Goal: Information Seeking & Learning: Check status

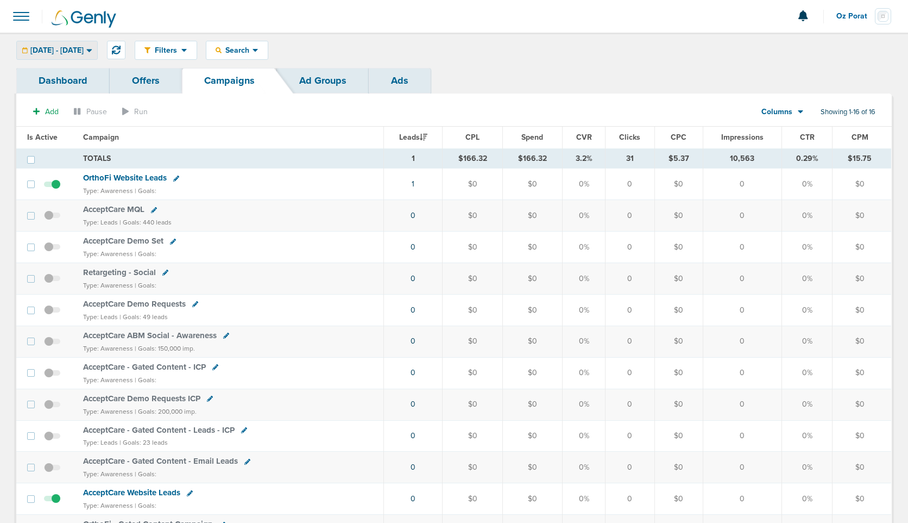
click at [84, 53] on span "[DATE] - [DATE]" at bounding box center [56, 51] width 53 height 8
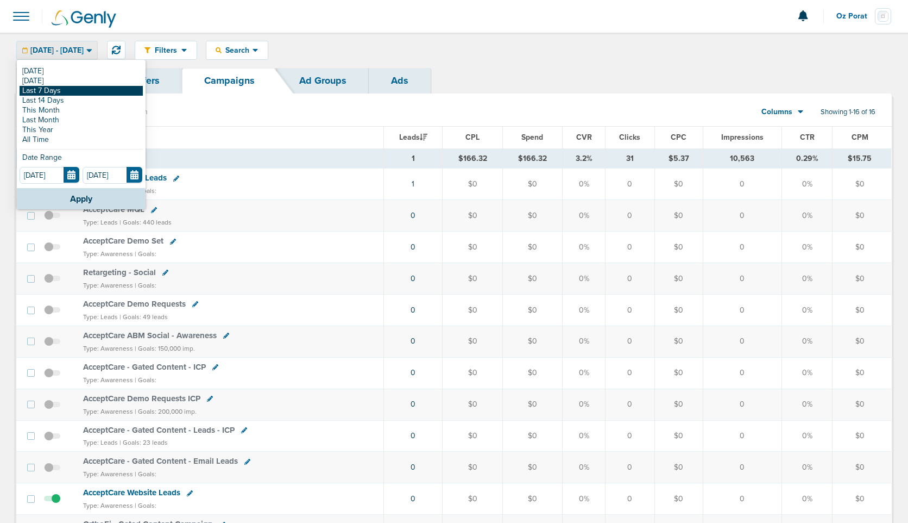
click at [75, 91] on link "Last 7 Days" at bounding box center [81, 91] width 123 height 10
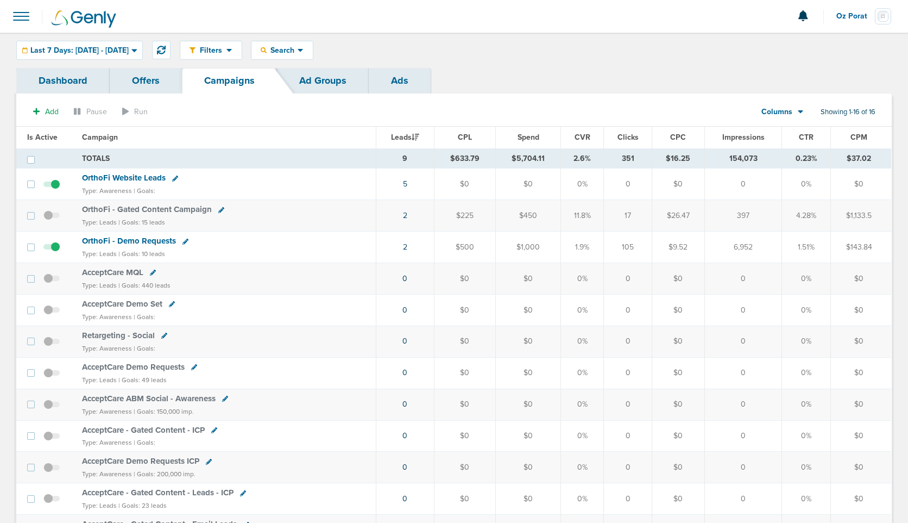
click at [52, 77] on link "Dashboard" at bounding box center [62, 81] width 93 height 26
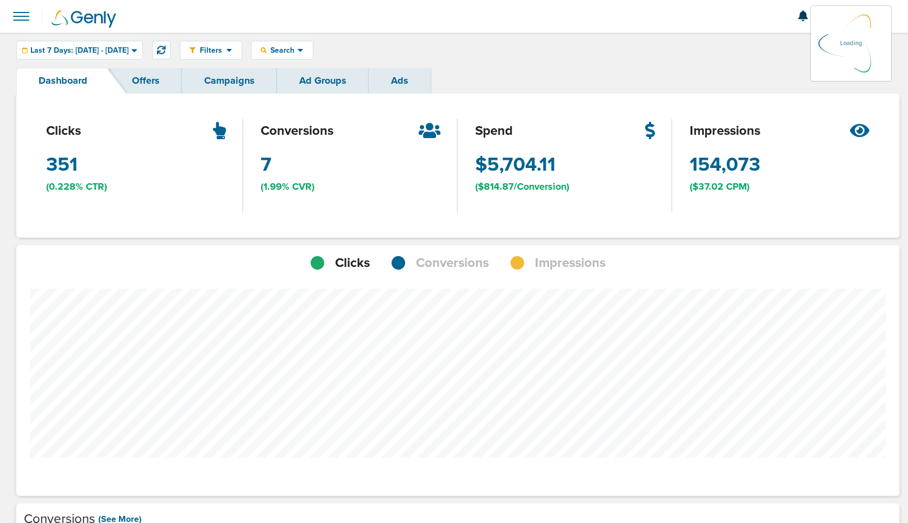
scroll to position [846, 876]
click at [439, 260] on span "Conversions" at bounding box center [452, 263] width 73 height 18
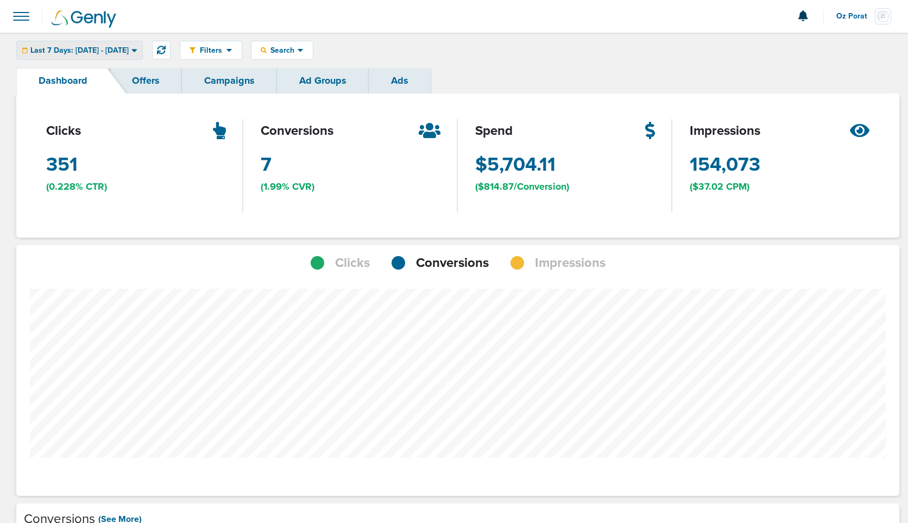
click at [104, 47] on span "Last 7 Days: [DATE] - [DATE]" at bounding box center [79, 51] width 98 height 8
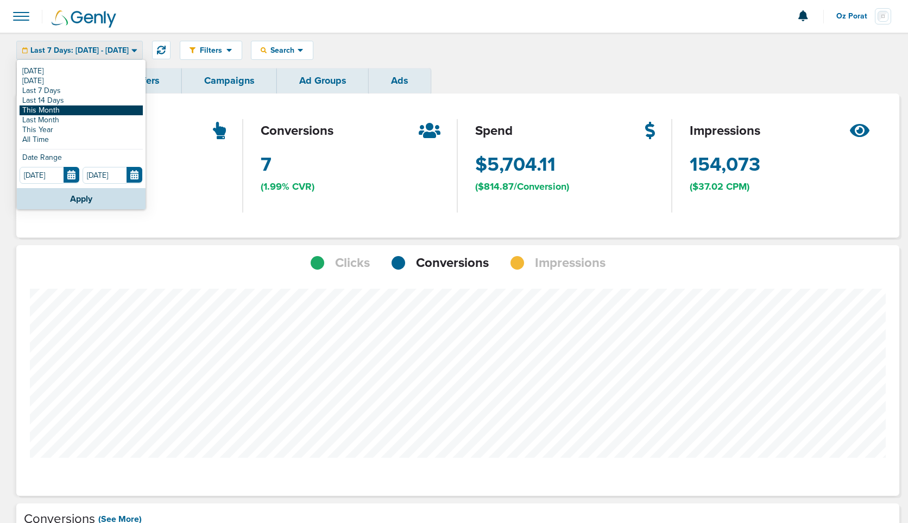
click at [76, 108] on link "This Month" at bounding box center [81, 110] width 123 height 10
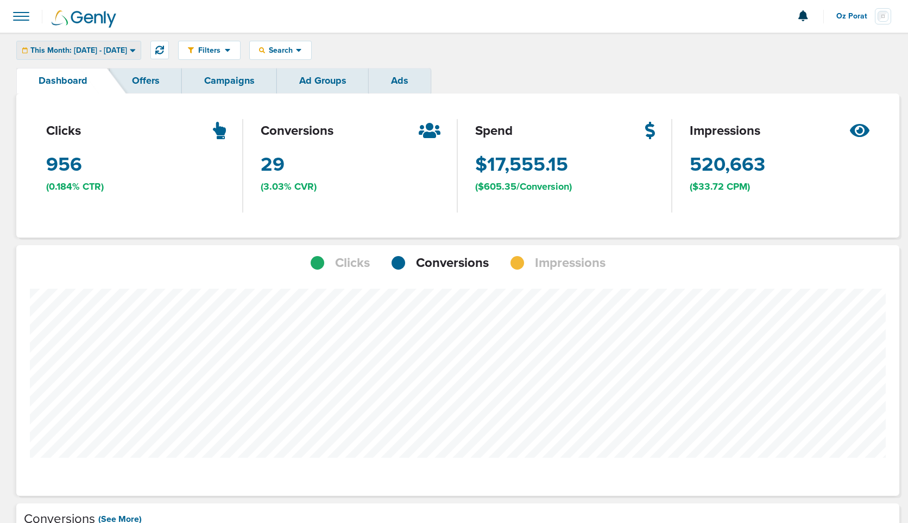
click at [127, 47] on span "This Month: [DATE] - [DATE]" at bounding box center [78, 51] width 97 height 8
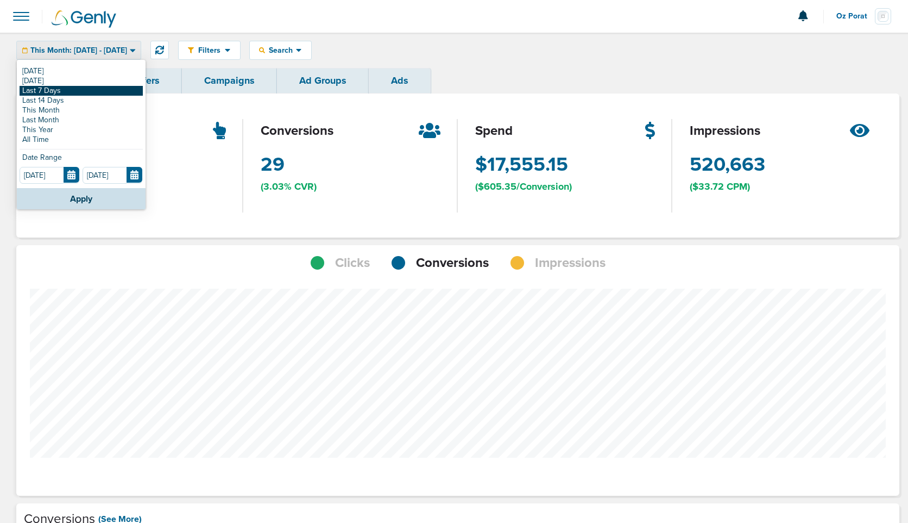
click at [83, 90] on link "Last 7 Days" at bounding box center [81, 91] width 123 height 10
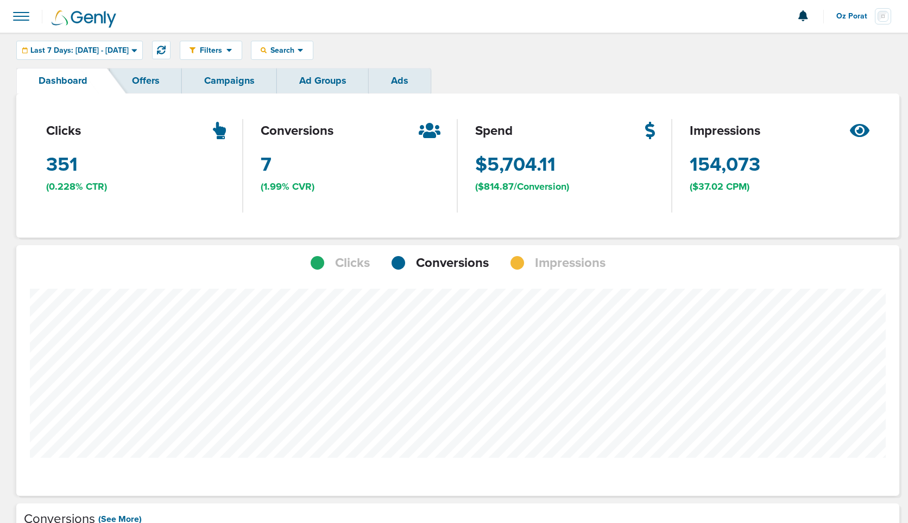
click at [224, 82] on link "Campaigns" at bounding box center [229, 81] width 95 height 26
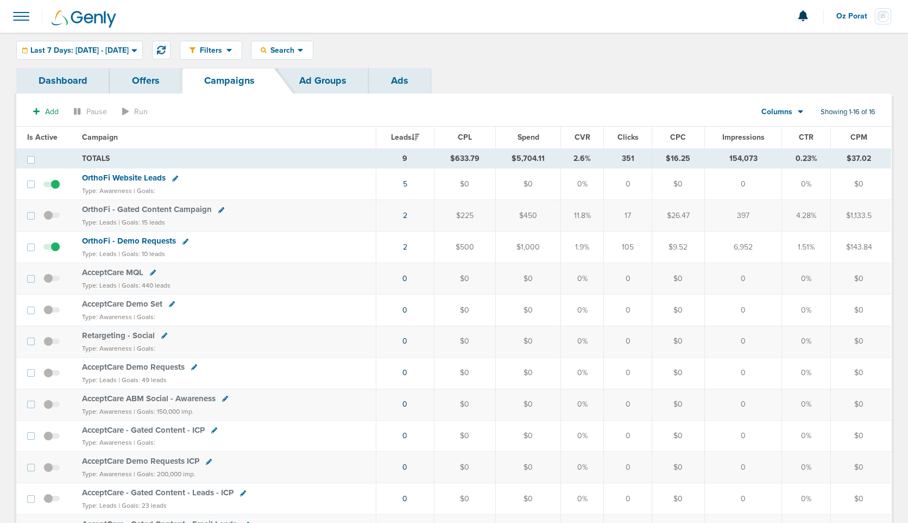
click at [401, 90] on link "Ads" at bounding box center [400, 81] width 62 height 26
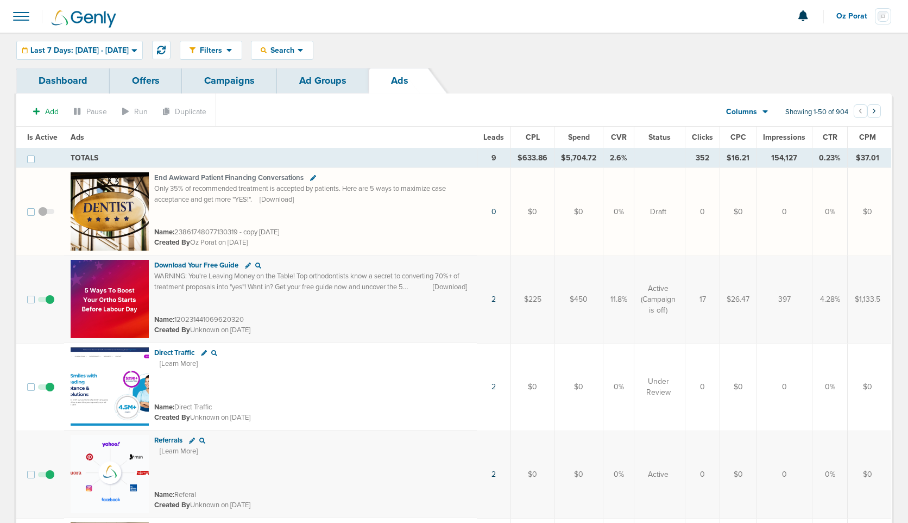
click at [831, 134] on span "CTR" at bounding box center [830, 137] width 15 height 9
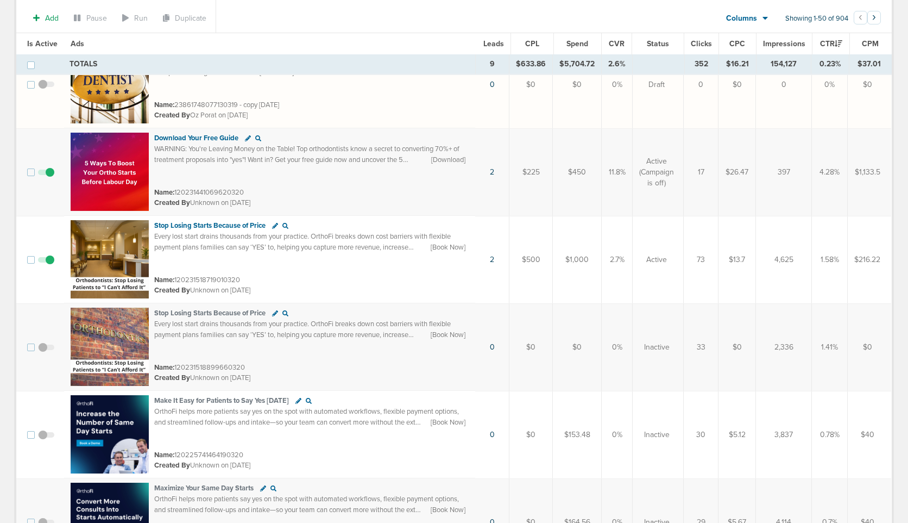
scroll to position [145, 0]
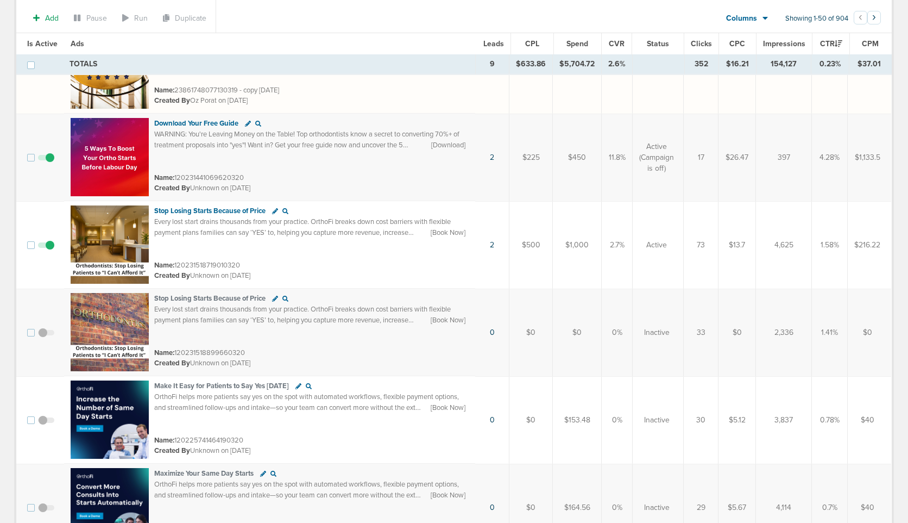
drag, startPoint x: 819, startPoint y: 159, endPoint x: 844, endPoint y: 159, distance: 25.5
click at [844, 159] on td "4.28%" at bounding box center [830, 157] width 36 height 87
click at [91, 142] on img at bounding box center [110, 157] width 78 height 78
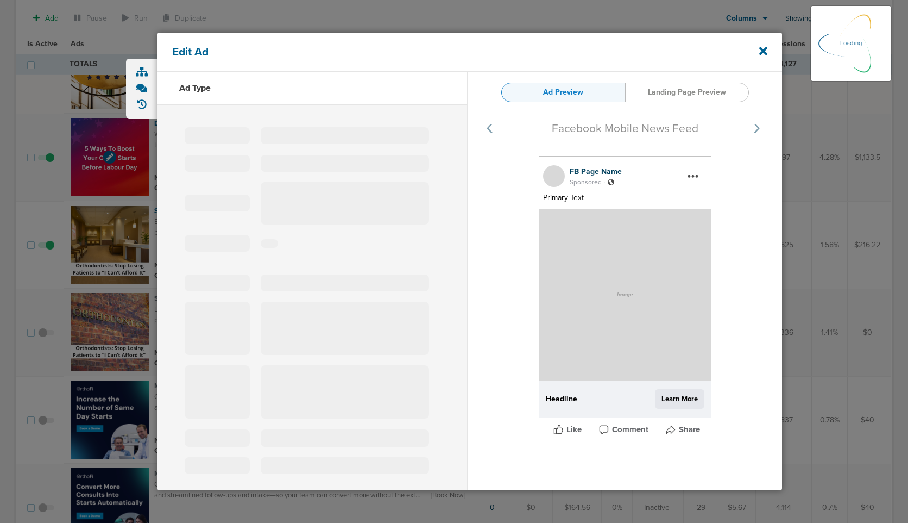
select select "learn_more"
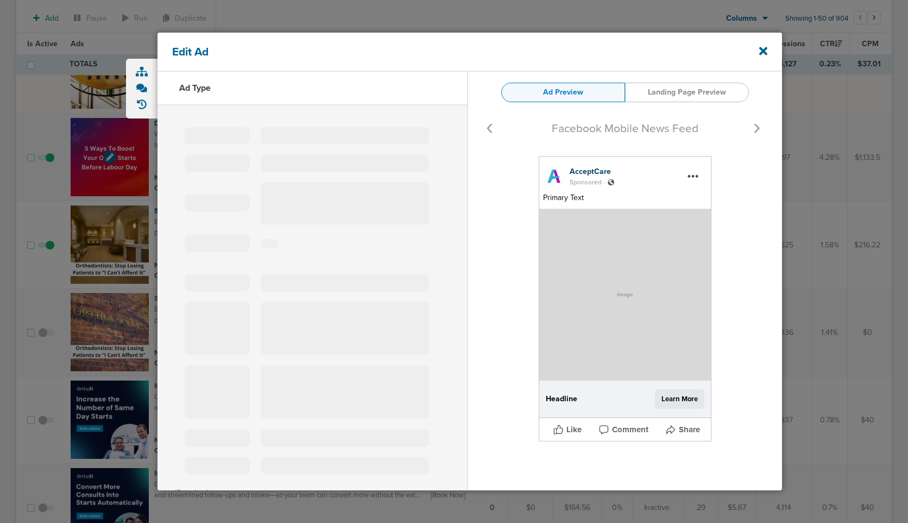
type input "120231441069620320"
type input "Download Your Free Guide"
type textarea "WARNING: You're Leaving Money on the Table! Top orthodontists know a secret to …"
select select "download"
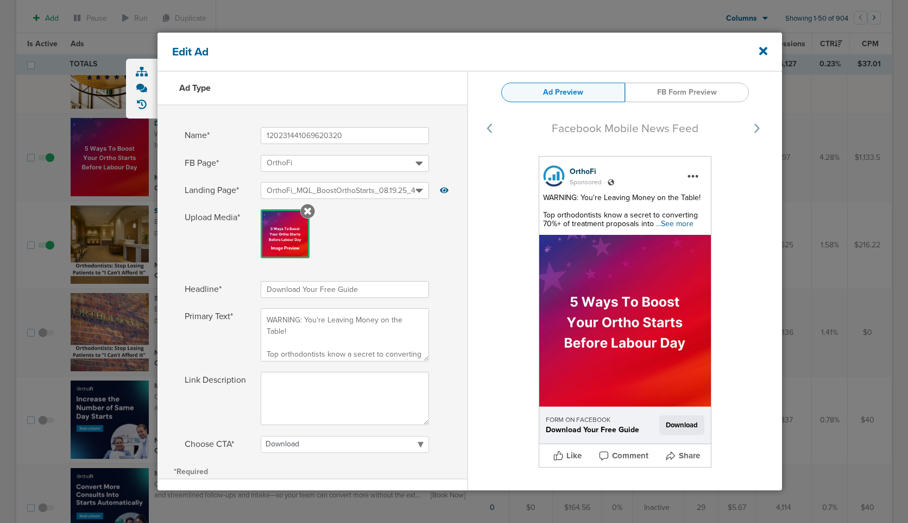
click at [681, 224] on span "...See more" at bounding box center [674, 223] width 37 height 9
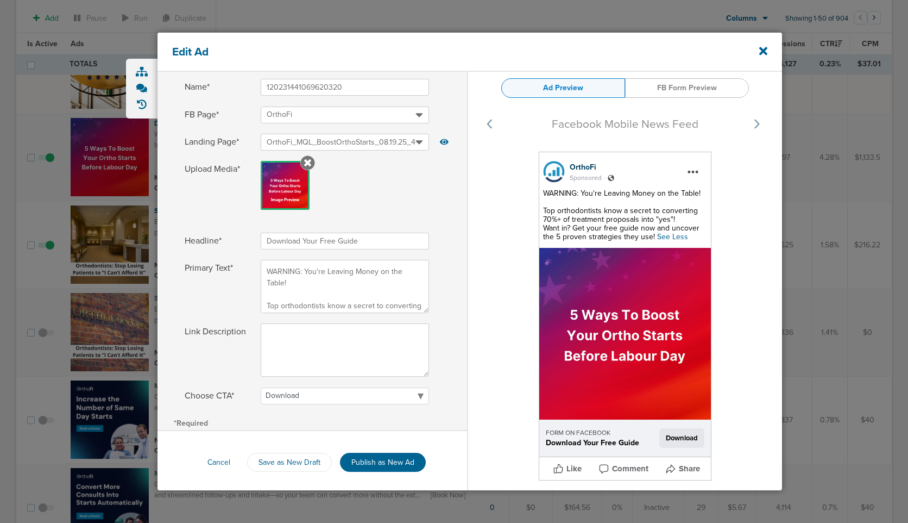
scroll to position [52, 0]
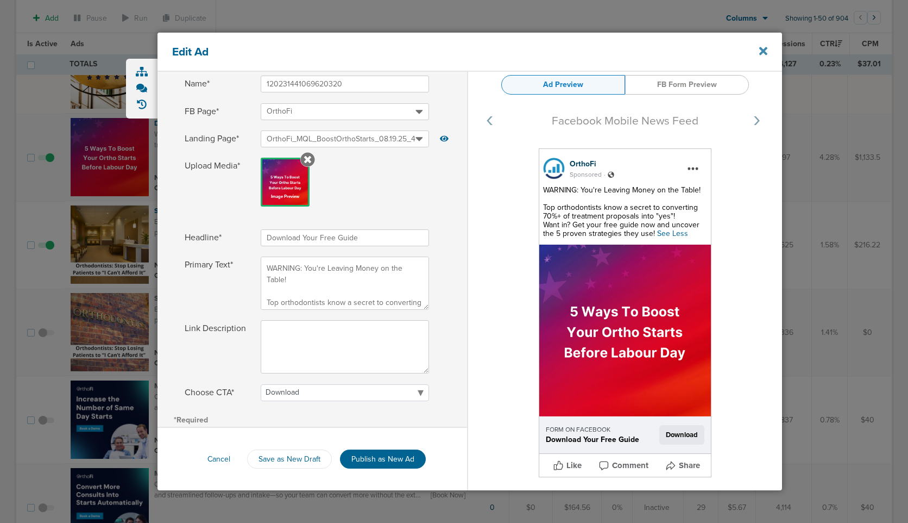
click at [762, 49] on icon at bounding box center [763, 51] width 8 height 8
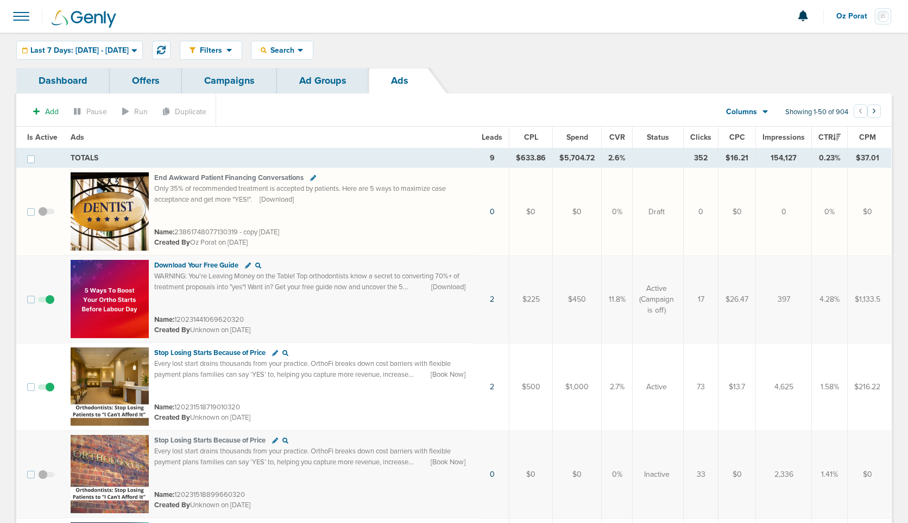
click at [499, 135] on span "Leads" at bounding box center [492, 137] width 21 height 9
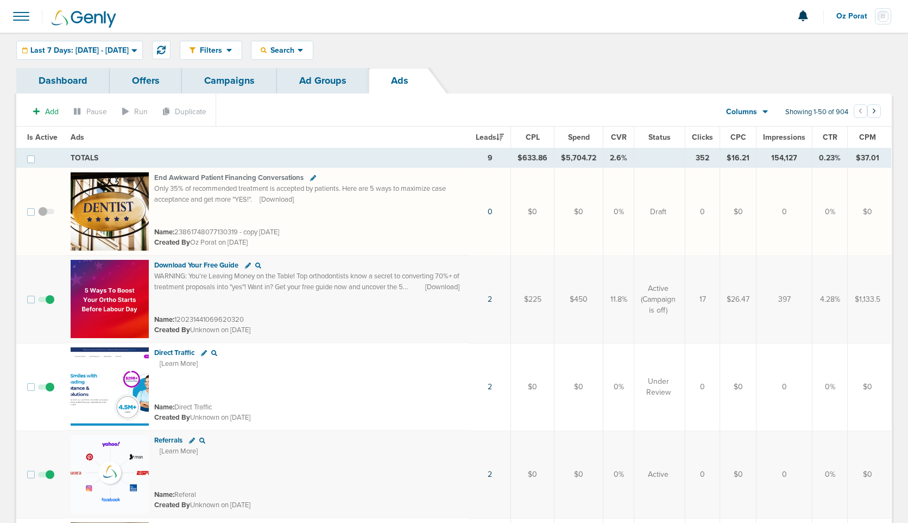
click at [237, 84] on link "Campaigns" at bounding box center [229, 81] width 95 height 26
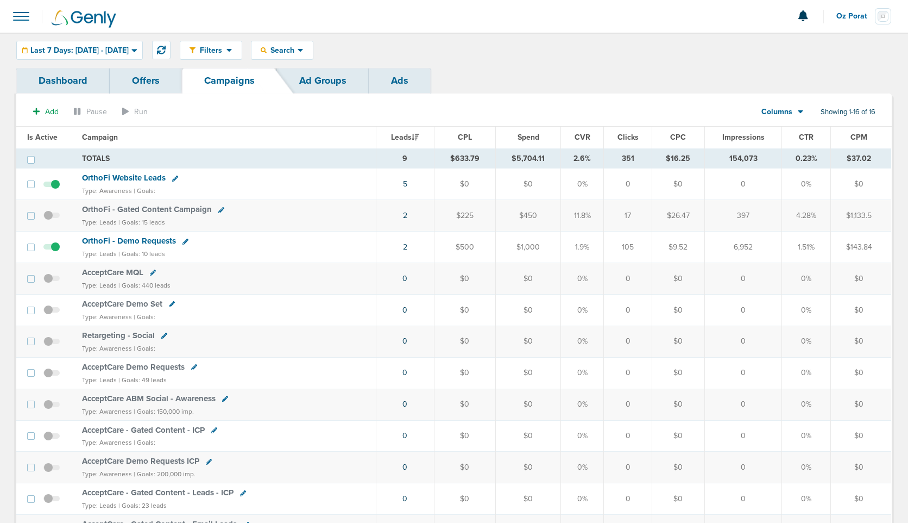
click at [414, 249] on td "2" at bounding box center [405, 247] width 58 height 32
click at [411, 249] on td "2" at bounding box center [405, 247] width 58 height 32
click at [407, 249] on link "2" at bounding box center [405, 246] width 4 height 9
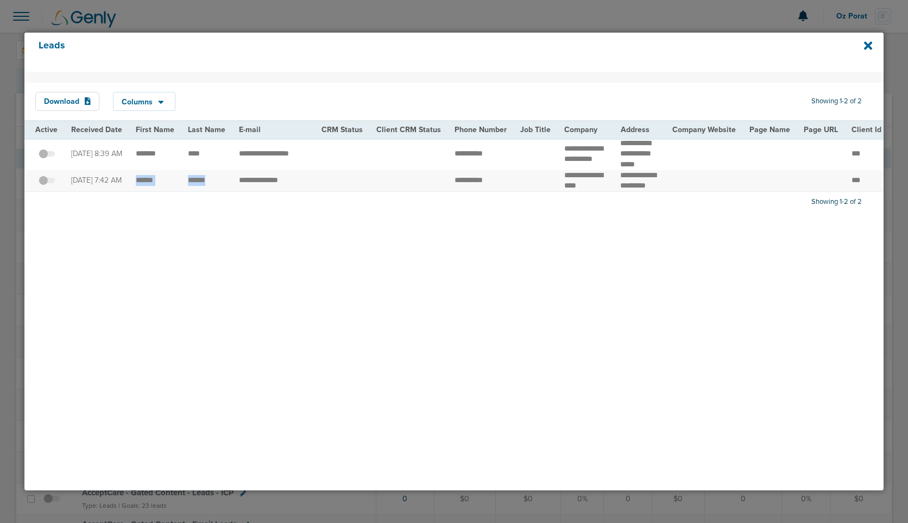
drag, startPoint x: 133, startPoint y: 186, endPoint x: 214, endPoint y: 189, distance: 81.0
drag, startPoint x: 132, startPoint y: 155, endPoint x: 203, endPoint y: 156, distance: 70.6
copy tr
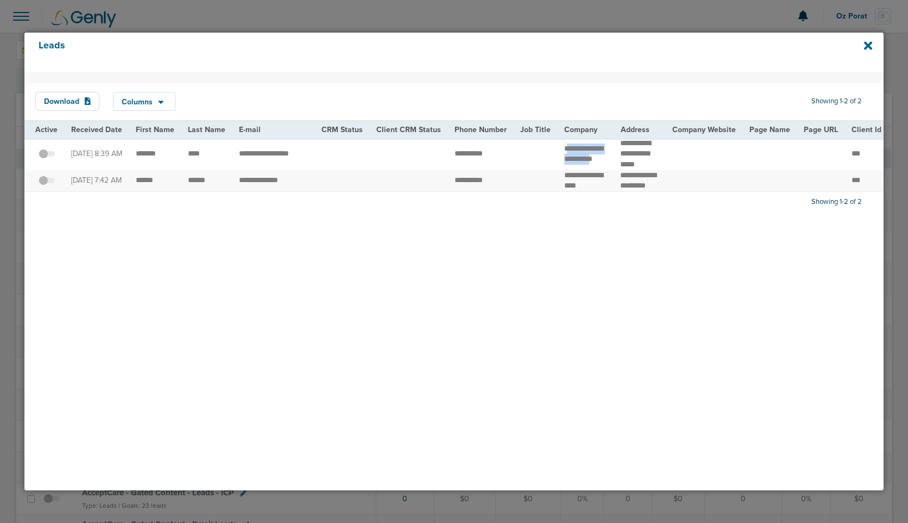
drag, startPoint x: 559, startPoint y: 148, endPoint x: 596, endPoint y: 167, distance: 41.8
click at [596, 167] on td "**********" at bounding box center [586, 154] width 56 height 32
drag, startPoint x: 553, startPoint y: 181, endPoint x: 602, endPoint y: 194, distance: 50.5
click at [602, 192] on td "**********" at bounding box center [586, 181] width 56 height 22
drag, startPoint x: 128, startPoint y: 182, endPoint x: 218, endPoint y: 186, distance: 90.3
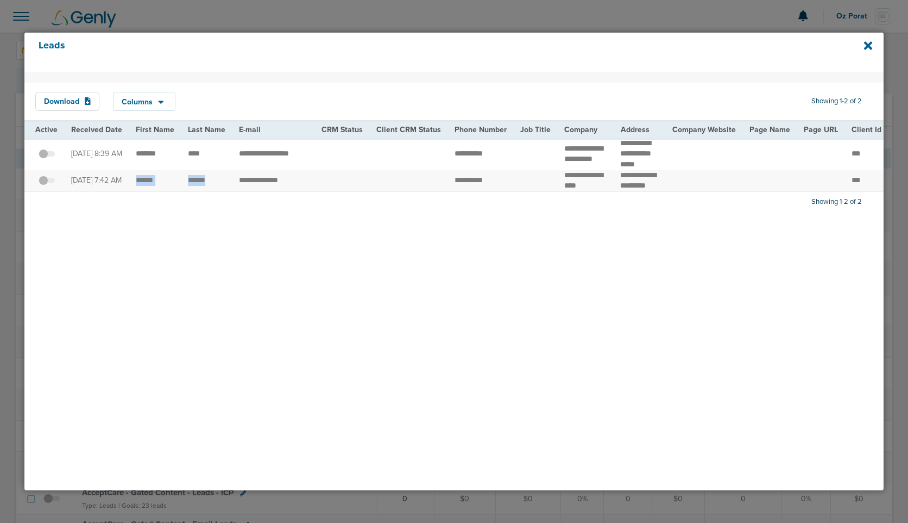
click at [455, 404] on div "Download Columns Save selections Reset to defaults Is Active Received Date Firs…" at bounding box center [453, 281] width 859 height 418
click at [871, 41] on icon at bounding box center [868, 46] width 8 height 12
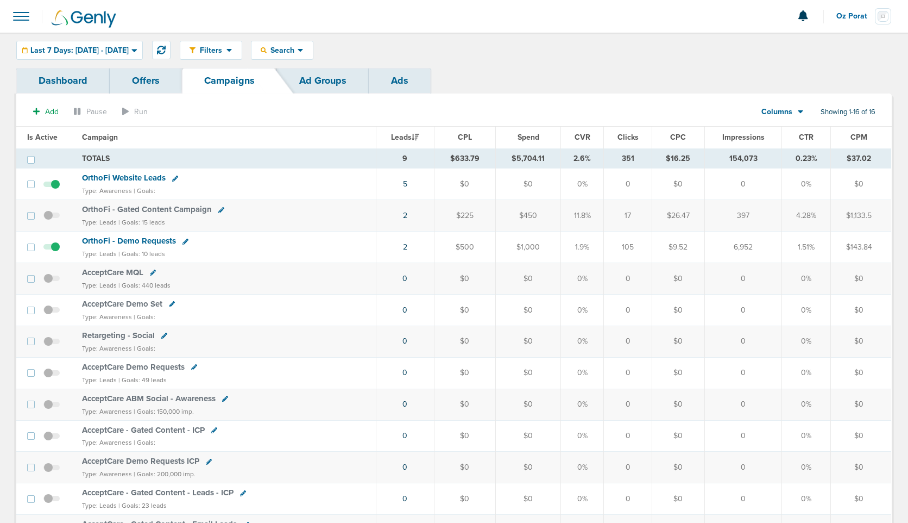
click at [787, 109] on span "Columns" at bounding box center [777, 111] width 31 height 11
click at [790, 140] on link "Sales Performance" at bounding box center [807, 144] width 109 height 14
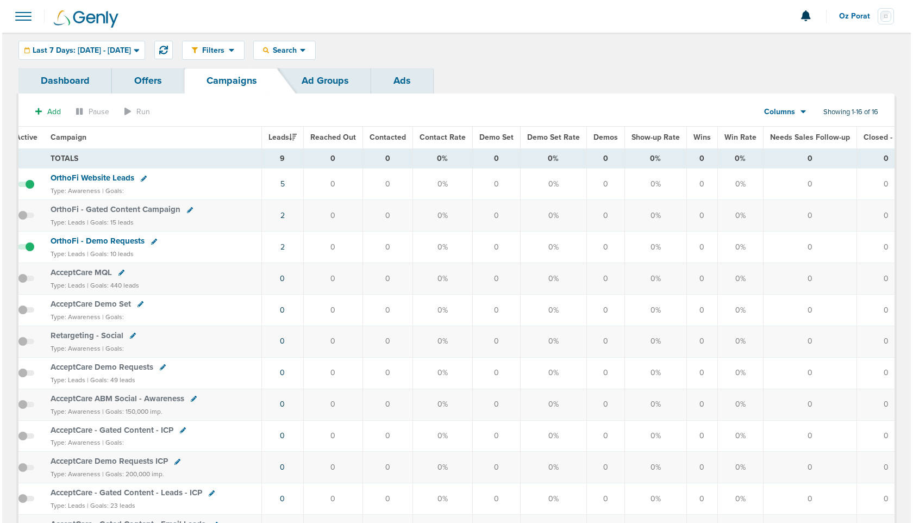
scroll to position [0, 20]
click at [89, 178] on span "OrthoFi Website Leads" at bounding box center [93, 178] width 84 height 10
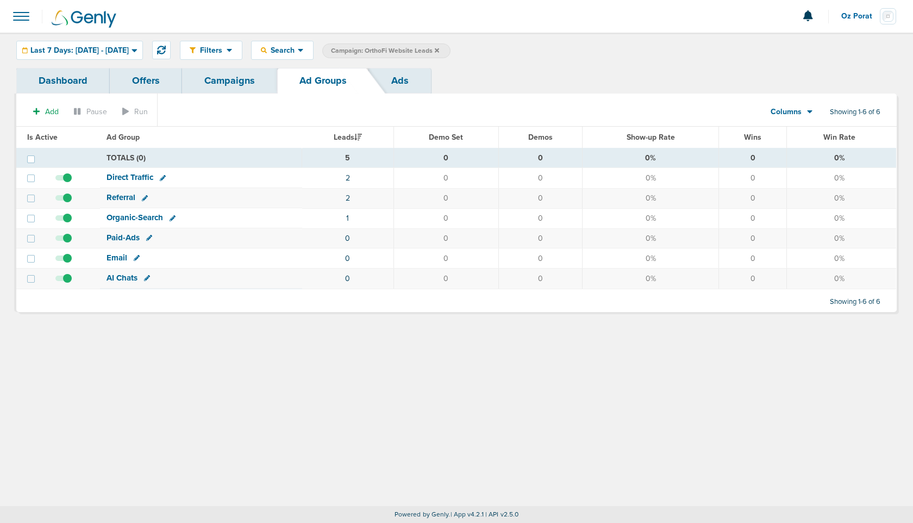
click at [450, 48] on label "Campaign: OrthoFi Website Leads" at bounding box center [386, 50] width 128 height 15
click at [439, 49] on icon at bounding box center [437, 50] width 4 height 4
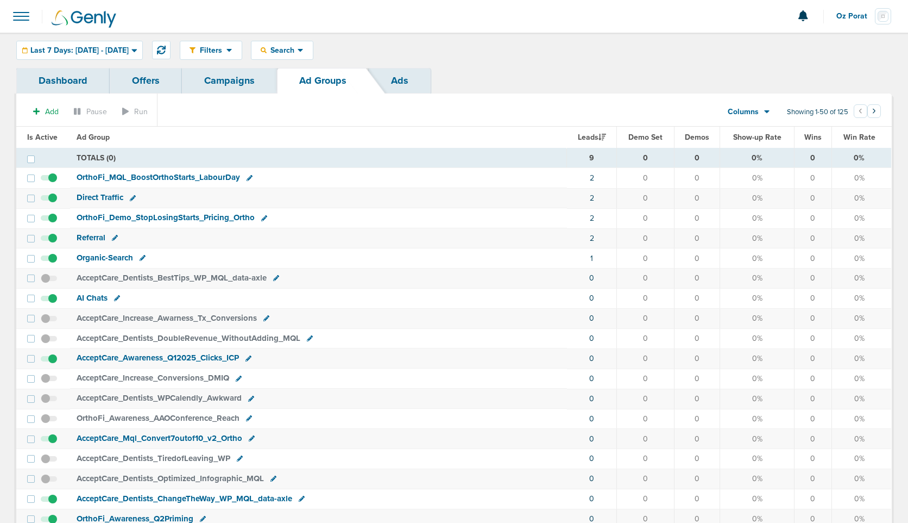
click at [857, 14] on span "Oz Porat" at bounding box center [856, 16] width 39 height 8
click at [835, 46] on link "Sign Out" at bounding box center [837, 47] width 109 height 14
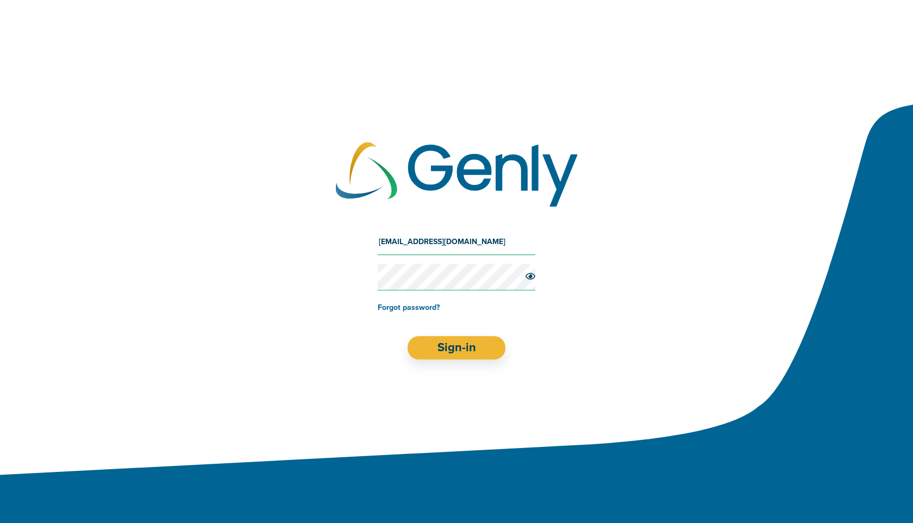
click at [429, 240] on input "[EMAIL_ADDRESS][DOMAIN_NAME]" at bounding box center [457, 242] width 158 height 26
type input "[EMAIL_ADDRESS][DOMAIN_NAME]"
click at [460, 350] on button "Sign-in" at bounding box center [456, 347] width 98 height 23
